Goal: Information Seeking & Learning: Learn about a topic

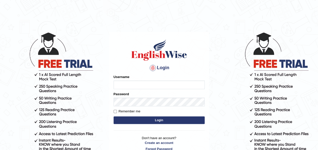
type input "otgontsetseg_parramatta"
click at [201, 120] on button "Login" at bounding box center [159, 121] width 91 height 8
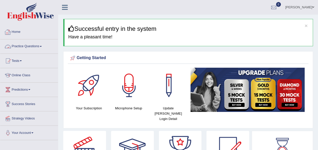
click at [32, 44] on link "Practice Questions" at bounding box center [29, 46] width 58 height 13
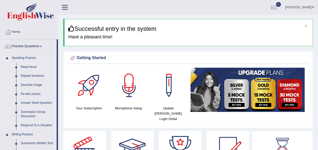
click at [30, 67] on link "Read Aloud" at bounding box center [37, 67] width 38 height 9
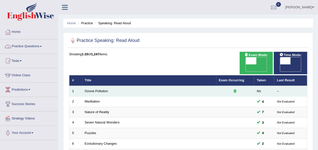
click at [93, 86] on td "Ozone Pollution" at bounding box center [149, 91] width 134 height 11
click at [98, 89] on link "Ozone Pollution" at bounding box center [96, 91] width 23 height 4
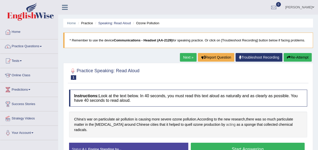
click at [226, 125] on span "acting" at bounding box center [230, 124] width 9 height 5
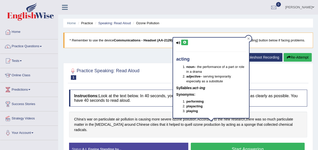
click at [182, 42] on button at bounding box center [184, 43] width 7 height 6
click at [186, 42] on icon at bounding box center [185, 42] width 4 height 3
click at [244, 127] on span "sponge" at bounding box center [250, 124] width 12 height 5
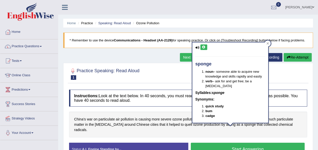
click at [205, 49] on button at bounding box center [204, 48] width 7 height 6
click at [279, 125] on span "chemical" at bounding box center [286, 124] width 14 height 5
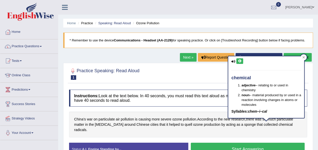
click at [241, 62] on icon at bounding box center [240, 61] width 4 height 3
click at [86, 128] on span "radicals" at bounding box center [80, 130] width 12 height 5
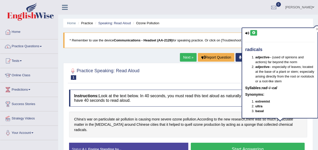
click at [254, 34] on button at bounding box center [254, 33] width 7 height 6
click at [178, 119] on span "ozone" at bounding box center [178, 119] width 10 height 5
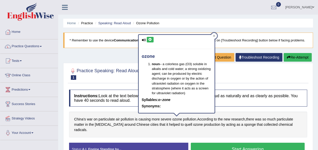
click at [149, 41] on icon at bounding box center [150, 39] width 4 height 3
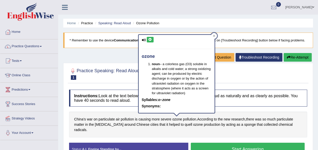
click at [193, 16] on div "Home Practice Speaking: Read Aloud Ozone Pollution * Remember to use the device…" at bounding box center [188, 126] width 260 height 253
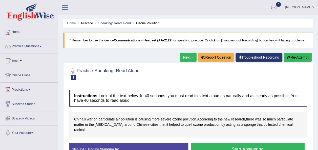
click at [185, 83] on div "Practice Speaking: Read Aloud 1 Ozone Pollution" at bounding box center [188, 75] width 241 height 18
click at [239, 143] on button "Start Answering" at bounding box center [248, 149] width 114 height 13
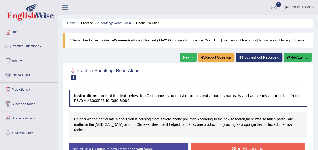
click at [239, 143] on button "Stop Recording" at bounding box center [248, 149] width 114 height 12
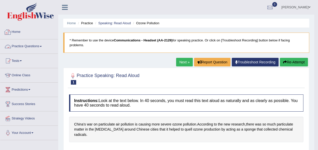
click at [20, 46] on link "Practice Questions" at bounding box center [29, 46] width 58 height 13
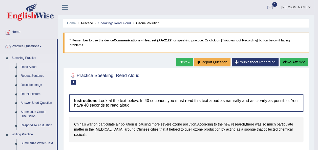
click at [25, 67] on link "Read Aloud" at bounding box center [37, 67] width 38 height 9
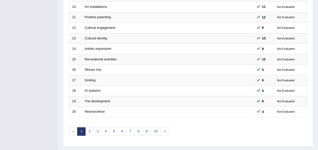
scroll to position [182, 0]
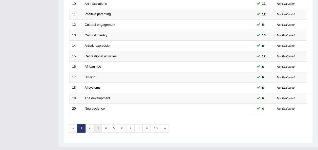
click at [95, 125] on link "3" at bounding box center [98, 129] width 8 height 8
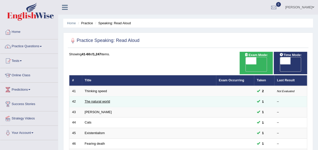
click at [99, 100] on link "The natural world" at bounding box center [97, 102] width 25 height 4
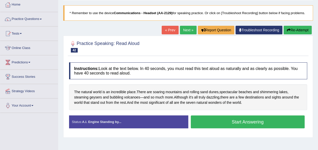
scroll to position [28, 0]
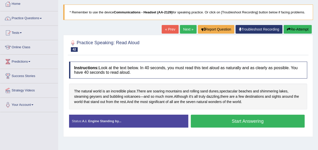
click at [212, 121] on button "Start Answering" at bounding box center [248, 121] width 114 height 13
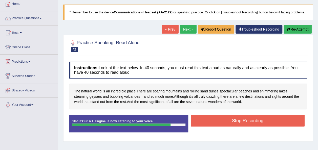
click at [212, 121] on button "Stop Recording" at bounding box center [248, 121] width 114 height 12
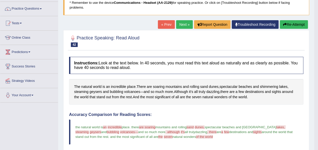
scroll to position [38, 0]
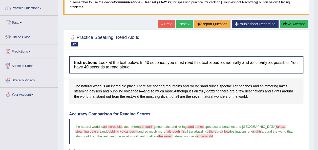
click at [190, 24] on link "Next »" at bounding box center [184, 24] width 17 height 9
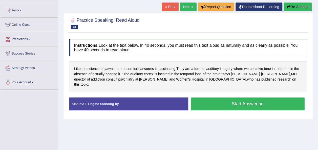
click at [110, 67] on span "yawns" at bounding box center [110, 68] width 10 height 5
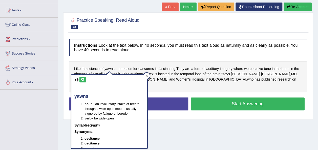
click at [84, 80] on icon at bounding box center [83, 79] width 4 height 3
click at [232, 114] on div "Home Practice Speaking: Read [PERSON_NAME] * Remember to use the device Communi…" at bounding box center [188, 75] width 260 height 253
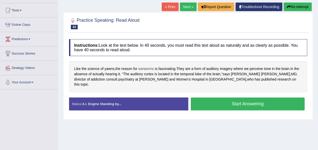
click at [150, 68] on span "earworms" at bounding box center [146, 68] width 15 height 5
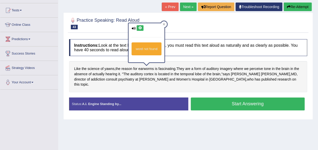
click at [141, 26] on button at bounding box center [140, 28] width 7 height 6
click at [230, 98] on button "Start Answering" at bounding box center [248, 104] width 114 height 13
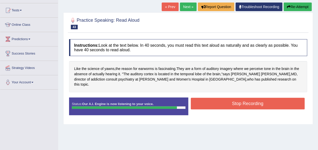
click at [230, 98] on button "Stop Recording" at bounding box center [248, 104] width 114 height 12
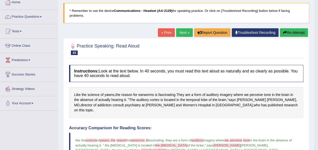
scroll to position [19, 0]
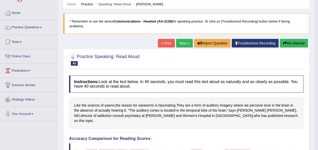
click at [183, 44] on link "Next »" at bounding box center [184, 43] width 17 height 9
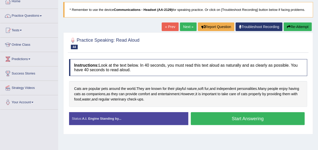
scroll to position [48, 0]
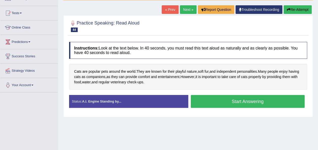
click at [210, 103] on button "Start Answering" at bounding box center [248, 101] width 114 height 13
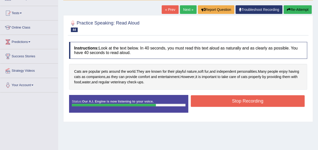
click at [210, 103] on button "Stop Recording" at bounding box center [248, 102] width 114 height 12
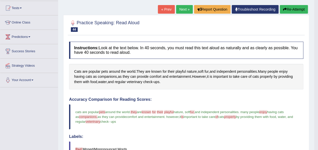
scroll to position [52, 0]
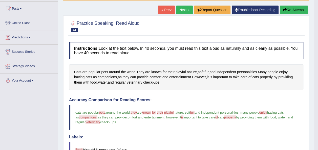
click at [184, 10] on link "Next »" at bounding box center [184, 10] width 17 height 9
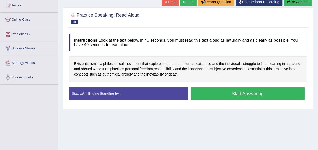
scroll to position [83, 0]
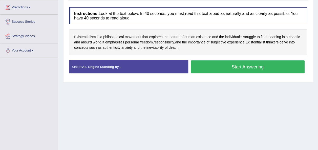
click at [78, 36] on span "Existentialism" at bounding box center [85, 36] width 22 height 5
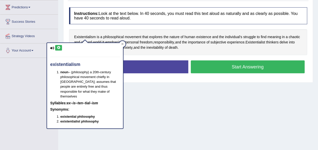
click at [58, 46] on icon at bounding box center [59, 47] width 4 height 3
click at [244, 71] on button "Start Answering" at bounding box center [248, 67] width 114 height 13
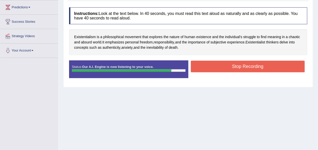
click at [287, 65] on button "Stop Recording" at bounding box center [248, 67] width 114 height 12
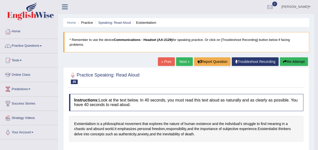
scroll to position [0, 0]
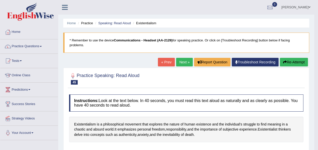
click at [184, 63] on link "Next »" at bounding box center [184, 62] width 17 height 9
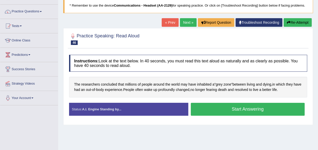
scroll to position [37, 0]
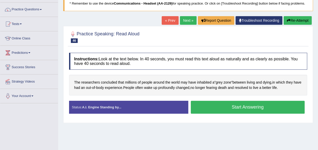
click at [205, 106] on button "Start Answering" at bounding box center [248, 107] width 114 height 13
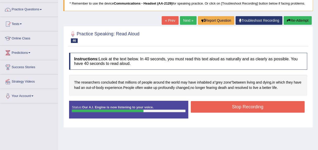
click at [212, 102] on button "Stop Recording" at bounding box center [248, 107] width 114 height 12
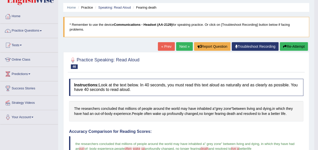
scroll to position [7, 0]
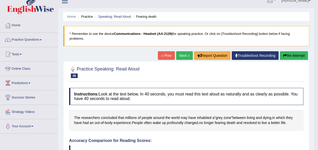
click at [184, 55] on link "Next »" at bounding box center [184, 55] width 17 height 9
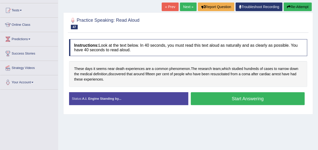
click at [210, 96] on button "Start Answering" at bounding box center [248, 98] width 114 height 13
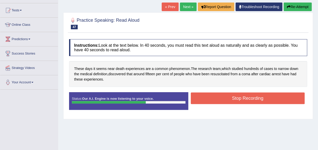
click at [220, 95] on button "Stop Recording" at bounding box center [248, 99] width 114 height 12
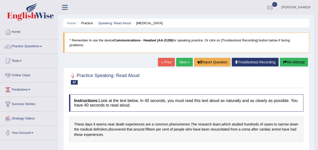
click at [185, 63] on link "Next »" at bounding box center [184, 62] width 17 height 9
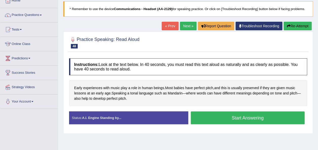
scroll to position [33, 0]
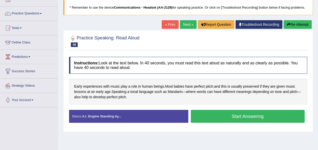
click at [259, 117] on button "Start Answering" at bounding box center [248, 116] width 114 height 13
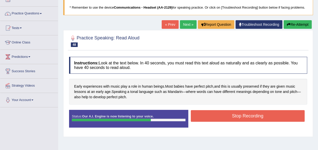
click at [259, 117] on button "Stop Recording" at bounding box center [248, 116] width 114 height 12
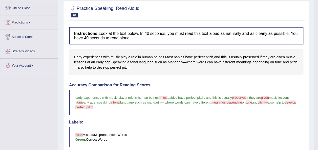
scroll to position [52, 0]
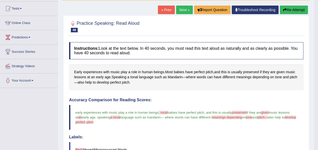
click at [187, 9] on link "Next »" at bounding box center [184, 10] width 17 height 9
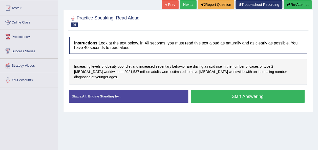
scroll to position [54, 0]
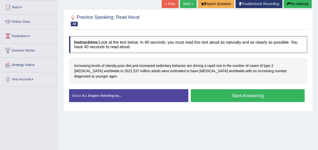
click at [220, 90] on button "Start Answering" at bounding box center [248, 95] width 114 height 13
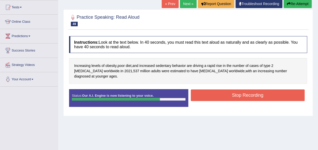
click at [220, 90] on button "Stop Recording" at bounding box center [248, 96] width 114 height 12
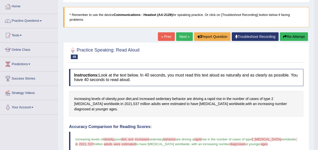
scroll to position [23, 0]
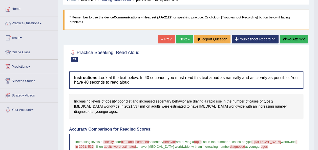
click at [182, 42] on link "Next »" at bounding box center [184, 39] width 17 height 9
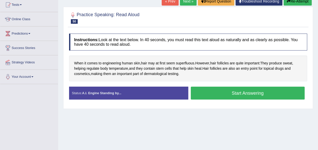
scroll to position [56, 0]
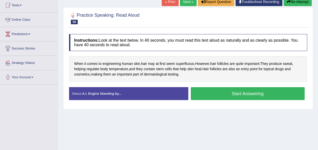
click at [252, 93] on button "Start Answering" at bounding box center [248, 93] width 114 height 13
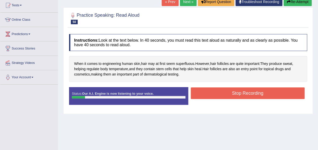
click at [252, 93] on button "Stop Recording" at bounding box center [248, 94] width 114 height 12
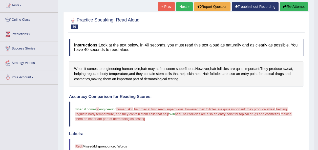
click at [306, 7] on button "Re-Attempt" at bounding box center [294, 6] width 28 height 9
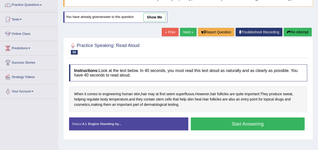
scroll to position [42, 0]
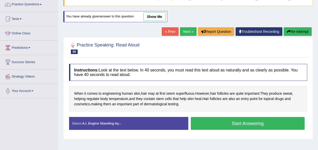
click at [210, 123] on button "Start Answering" at bounding box center [248, 123] width 114 height 13
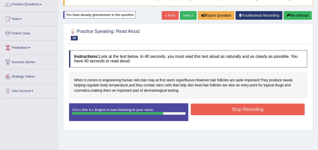
click at [246, 108] on button "Stop Recording" at bounding box center [248, 110] width 114 height 12
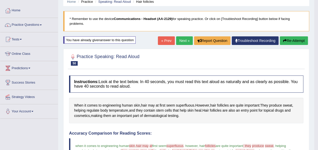
scroll to position [9, 0]
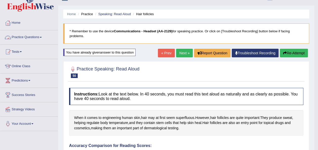
click at [32, 35] on link "Practice Questions" at bounding box center [29, 36] width 58 height 13
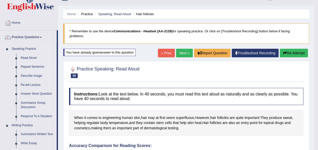
click at [31, 65] on link "Repeat Sentence" at bounding box center [37, 67] width 38 height 9
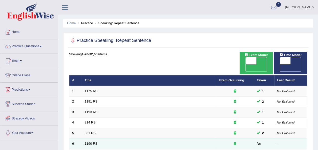
click at [89, 139] on td "1190 RS" at bounding box center [149, 144] width 134 height 11
click at [89, 142] on link "1190 RS" at bounding box center [91, 144] width 13 height 4
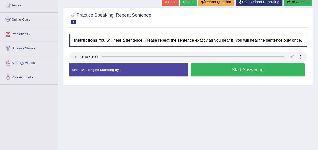
scroll to position [54, 0]
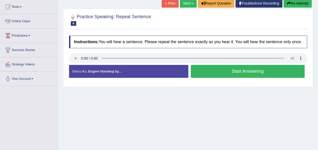
click at [187, 2] on link "Next »" at bounding box center [188, 3] width 17 height 9
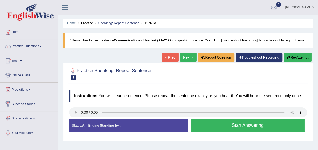
click at [234, 123] on button "Start Answering" at bounding box center [248, 125] width 114 height 13
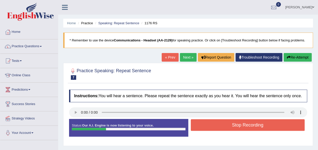
click at [234, 123] on button "Stop Recording" at bounding box center [248, 126] width 114 height 12
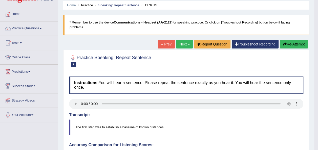
scroll to position [18, 0]
click at [289, 47] on button "Re-Attempt" at bounding box center [294, 44] width 28 height 9
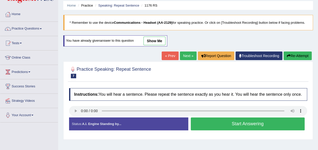
click at [247, 121] on button "Start Answering" at bounding box center [248, 124] width 114 height 13
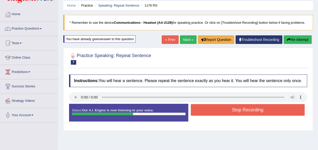
click at [250, 106] on button "Stop Recording" at bounding box center [248, 110] width 114 height 12
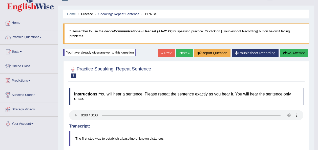
scroll to position [11, 0]
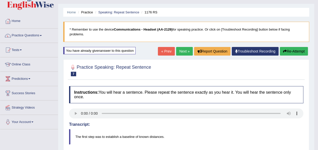
click at [183, 50] on link "Next »" at bounding box center [184, 51] width 17 height 9
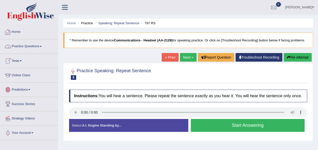
click at [32, 45] on link "Practice Questions" at bounding box center [29, 46] width 58 height 13
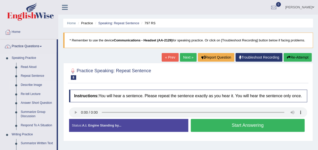
click at [33, 84] on link "Describe Image" at bounding box center [37, 85] width 38 height 9
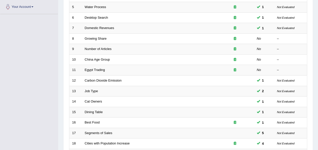
scroll to position [132, 0]
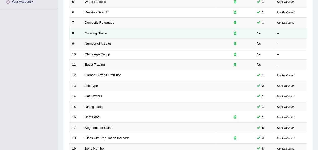
click at [104, 28] on td "Growing Share" at bounding box center [149, 33] width 134 height 11
click at [102, 31] on link "Growing Share" at bounding box center [96, 33] width 22 height 4
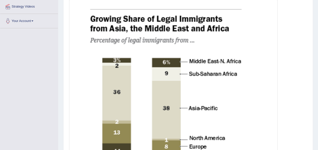
scroll to position [122, 0]
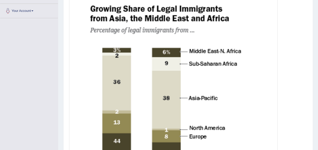
click at [215, 95] on img at bounding box center [173, 125] width 206 height 268
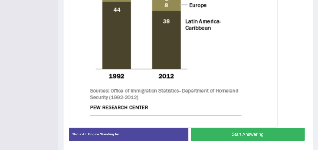
scroll to position [264, 0]
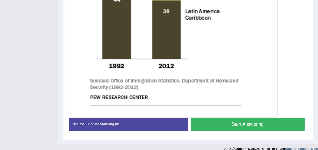
click at [273, 124] on button "Start Answering" at bounding box center [248, 124] width 114 height 13
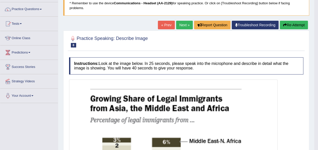
scroll to position [4, 0]
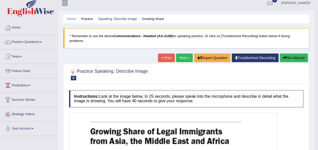
click at [182, 55] on link "Next »" at bounding box center [184, 58] width 17 height 9
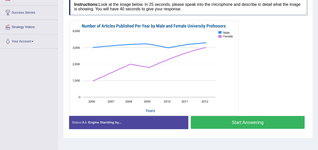
scroll to position [91, 0]
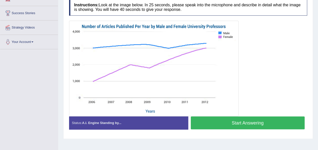
click at [218, 119] on button "Start Answering" at bounding box center [248, 123] width 114 height 13
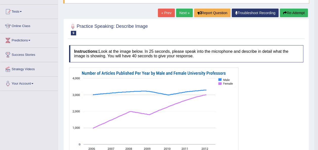
scroll to position [49, 0]
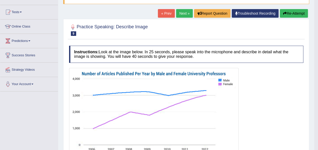
click at [183, 14] on link "Next »" at bounding box center [184, 13] width 17 height 9
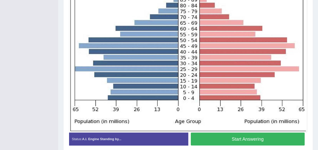
scroll to position [147, 0]
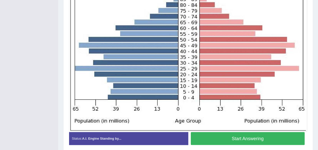
click at [248, 139] on button "Start Answering" at bounding box center [248, 139] width 114 height 13
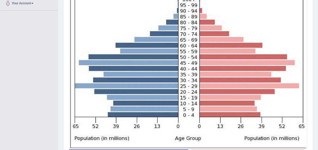
scroll to position [142, 0]
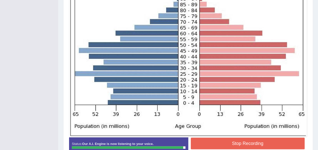
click at [248, 139] on button "Stop Recording" at bounding box center [248, 144] width 114 height 12
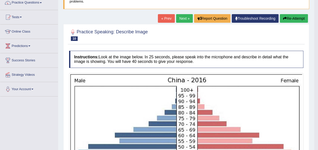
scroll to position [21, 0]
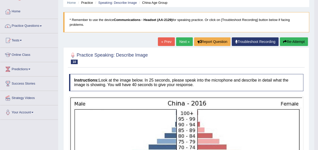
click at [187, 45] on link "Next »" at bounding box center [184, 41] width 17 height 9
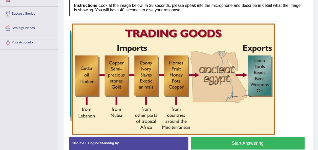
scroll to position [91, 0]
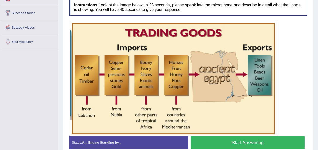
click at [247, 143] on button "Start Answering" at bounding box center [248, 143] width 114 height 13
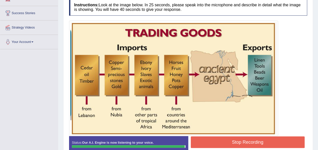
click at [247, 143] on button "Stop Recording" at bounding box center [248, 143] width 114 height 12
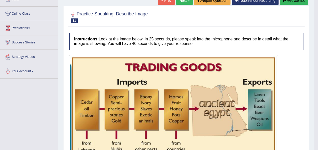
scroll to position [61, 0]
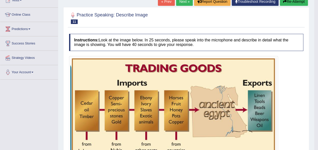
click at [184, 3] on link "Next »" at bounding box center [184, 1] width 17 height 9
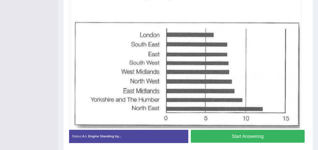
scroll to position [152, 0]
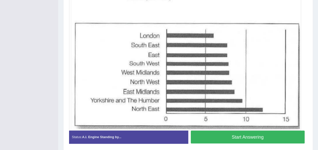
click at [256, 138] on button "Start Answering" at bounding box center [248, 137] width 114 height 13
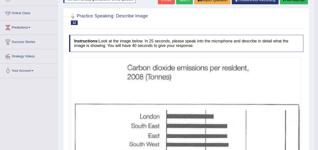
scroll to position [46, 0]
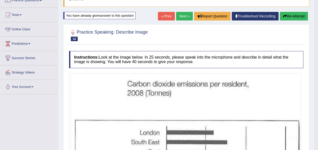
click at [188, 13] on link "Next »" at bounding box center [184, 16] width 17 height 9
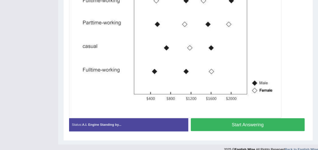
scroll to position [172, 0]
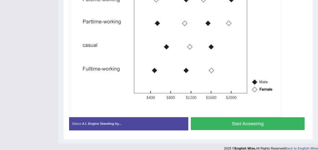
click at [256, 122] on button "Start Answering" at bounding box center [248, 124] width 114 height 13
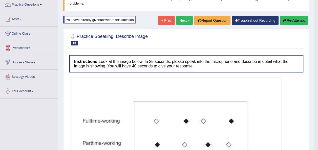
scroll to position [41, 0]
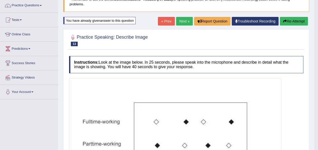
click at [179, 20] on link "Next »" at bounding box center [184, 21] width 17 height 9
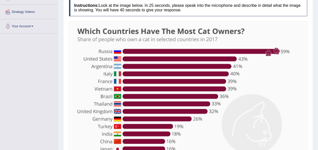
scroll to position [132, 0]
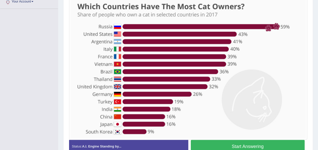
click at [225, 146] on button "Start Answering" at bounding box center [248, 146] width 114 height 13
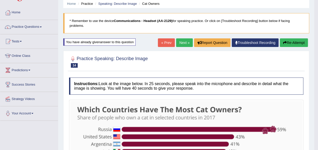
scroll to position [0, 0]
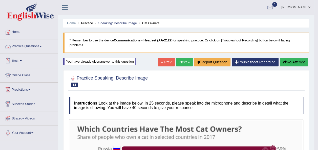
click at [36, 45] on link "Practice Questions" at bounding box center [29, 46] width 58 height 13
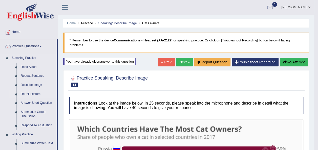
click at [37, 93] on link "Re-tell Lecture" at bounding box center [37, 94] width 38 height 9
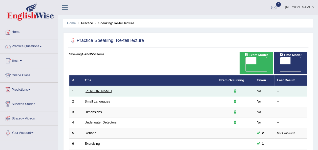
click at [96, 89] on link "[PERSON_NAME]" at bounding box center [98, 91] width 27 height 4
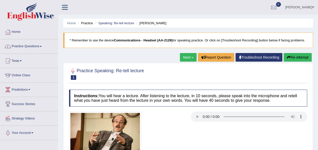
click at [216, 69] on div at bounding box center [188, 73] width 238 height 15
click at [26, 46] on link "Practice Questions" at bounding box center [29, 46] width 58 height 13
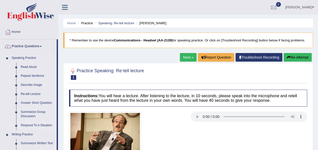
click at [32, 124] on link "Respond To A Situation" at bounding box center [37, 125] width 38 height 9
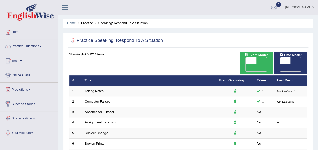
scroll to position [23, 0]
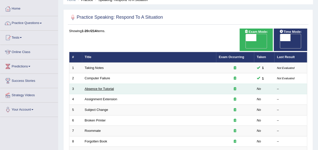
click at [110, 87] on link "Absence for Tutorial" at bounding box center [99, 89] width 29 height 4
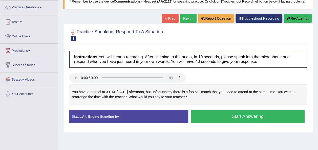
scroll to position [47, 0]
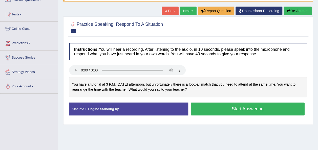
click at [219, 106] on button "Start Answering" at bounding box center [248, 109] width 114 height 13
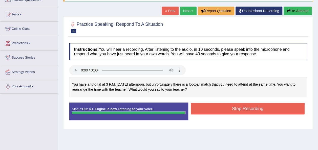
click at [219, 106] on button "Stop Recording" at bounding box center [248, 109] width 114 height 12
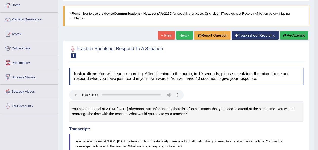
scroll to position [22, 0]
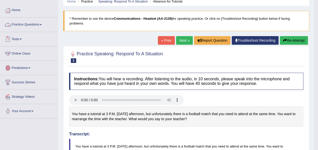
click at [17, 24] on link "Practice Questions" at bounding box center [29, 24] width 58 height 13
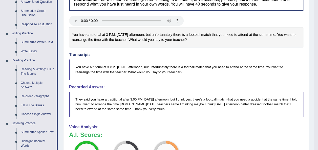
scroll to position [102, 0]
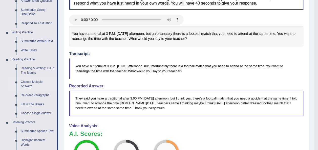
click at [27, 87] on link "Choose Multiple Answers" at bounding box center [37, 84] width 38 height 13
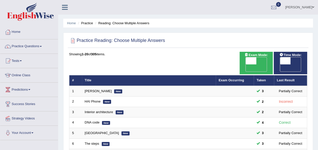
scroll to position [63, 0]
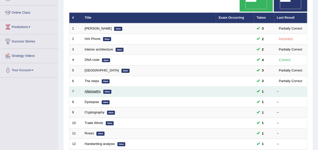
click at [87, 90] on link "Allelopathy" at bounding box center [93, 92] width 16 height 4
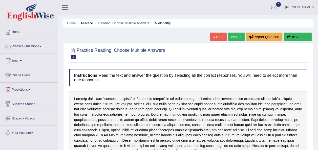
click at [183, 58] on div at bounding box center [188, 53] width 238 height 15
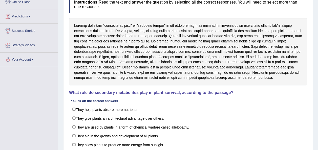
scroll to position [81, 0]
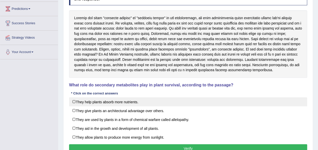
click at [73, 99] on label "They help plants absorb more nutrients." at bounding box center [188, 102] width 238 height 9
checkbox input "true"
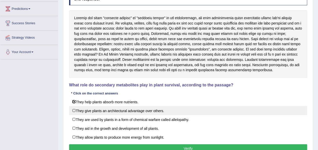
click at [74, 110] on label "They give plants an architectural advantage over others." at bounding box center [188, 110] width 238 height 9
click at [272, 108] on label "They give plants an architectural advantage over others." at bounding box center [188, 110] width 238 height 9
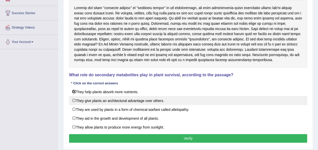
scroll to position [116, 0]
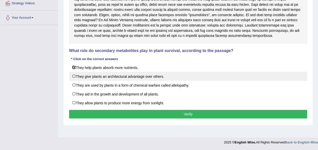
click at [77, 75] on label "They give plants an architectural advantage over others." at bounding box center [188, 76] width 238 height 9
checkbox input "true"
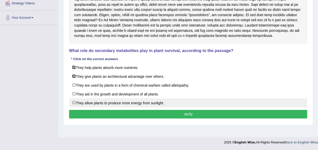
click at [74, 101] on label "They allow plants to produce more energy from sunlight." at bounding box center [188, 103] width 238 height 9
checkbox input "true"
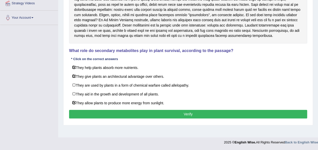
click at [103, 113] on button "Verify" at bounding box center [188, 114] width 238 height 9
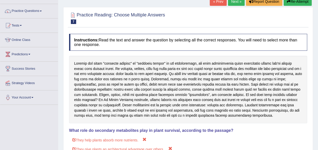
scroll to position [36, 0]
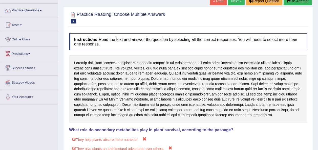
click at [299, 3] on button "Re-Attempt" at bounding box center [298, 1] width 28 height 9
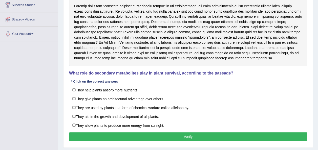
scroll to position [116, 0]
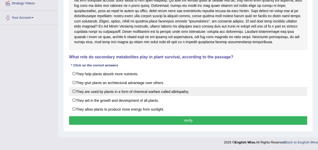
click at [74, 91] on label "They are used by plants in a form of chemical warfare called allelopathy." at bounding box center [188, 91] width 238 height 9
checkbox input "true"
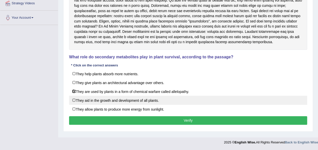
click at [75, 99] on label "They aid in the growth and development of all plants." at bounding box center [188, 100] width 238 height 9
checkbox input "true"
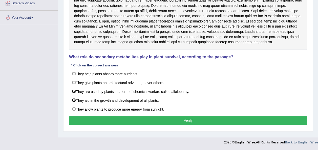
click at [87, 123] on button "Verify" at bounding box center [188, 121] width 238 height 9
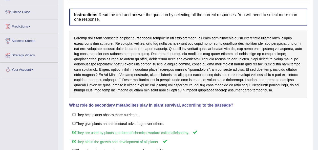
scroll to position [45, 0]
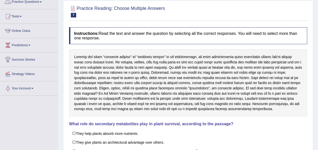
click at [32, 1] on link "Practice Questions" at bounding box center [29, 1] width 58 height 13
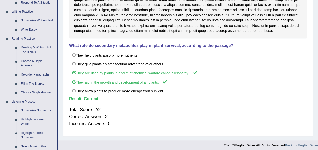
scroll to position [124, 0]
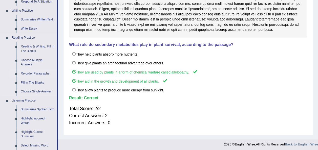
click at [37, 76] on link "Re-order Paragraphs" at bounding box center [37, 73] width 38 height 9
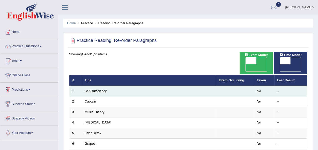
click at [95, 86] on td "Self-sufficiency" at bounding box center [149, 91] width 134 height 11
click at [98, 86] on td "Self-sufficiency" at bounding box center [149, 91] width 134 height 11
click at [99, 89] on link "Self-sufficiency" at bounding box center [96, 91] width 22 height 4
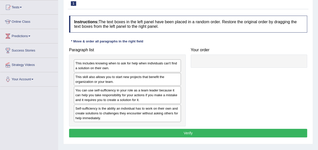
scroll to position [53, 0]
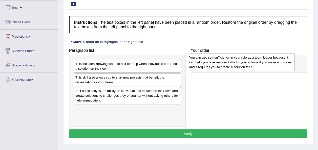
drag, startPoint x: 85, startPoint y: 94, endPoint x: 200, endPoint y: 61, distance: 119.2
click at [200, 61] on div "You can use self-sufficiency in your role as a team leader because it can help …" at bounding box center [241, 62] width 107 height 17
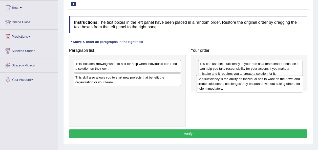
drag, startPoint x: 121, startPoint y: 99, endPoint x: 243, endPoint y: 87, distance: 122.9
click at [243, 87] on div "Self-sufficiency is the ability an individual has to work on their own and crea…" at bounding box center [249, 83] width 107 height 17
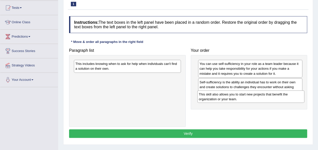
drag, startPoint x: 90, startPoint y: 80, endPoint x: 221, endPoint y: 99, distance: 132.6
click at [221, 99] on div "This skill also allows you to start new projects that benefit the organization …" at bounding box center [251, 97] width 107 height 13
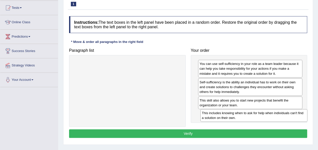
drag, startPoint x: 92, startPoint y: 66, endPoint x: 219, endPoint y: 115, distance: 136.6
click at [219, 115] on div "This includes knowing when to ask for help when individuals can't find a soluti…" at bounding box center [254, 115] width 107 height 13
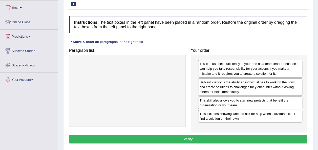
click at [216, 141] on button "Verify" at bounding box center [188, 139] width 238 height 9
